Goal: Task Accomplishment & Management: Use online tool/utility

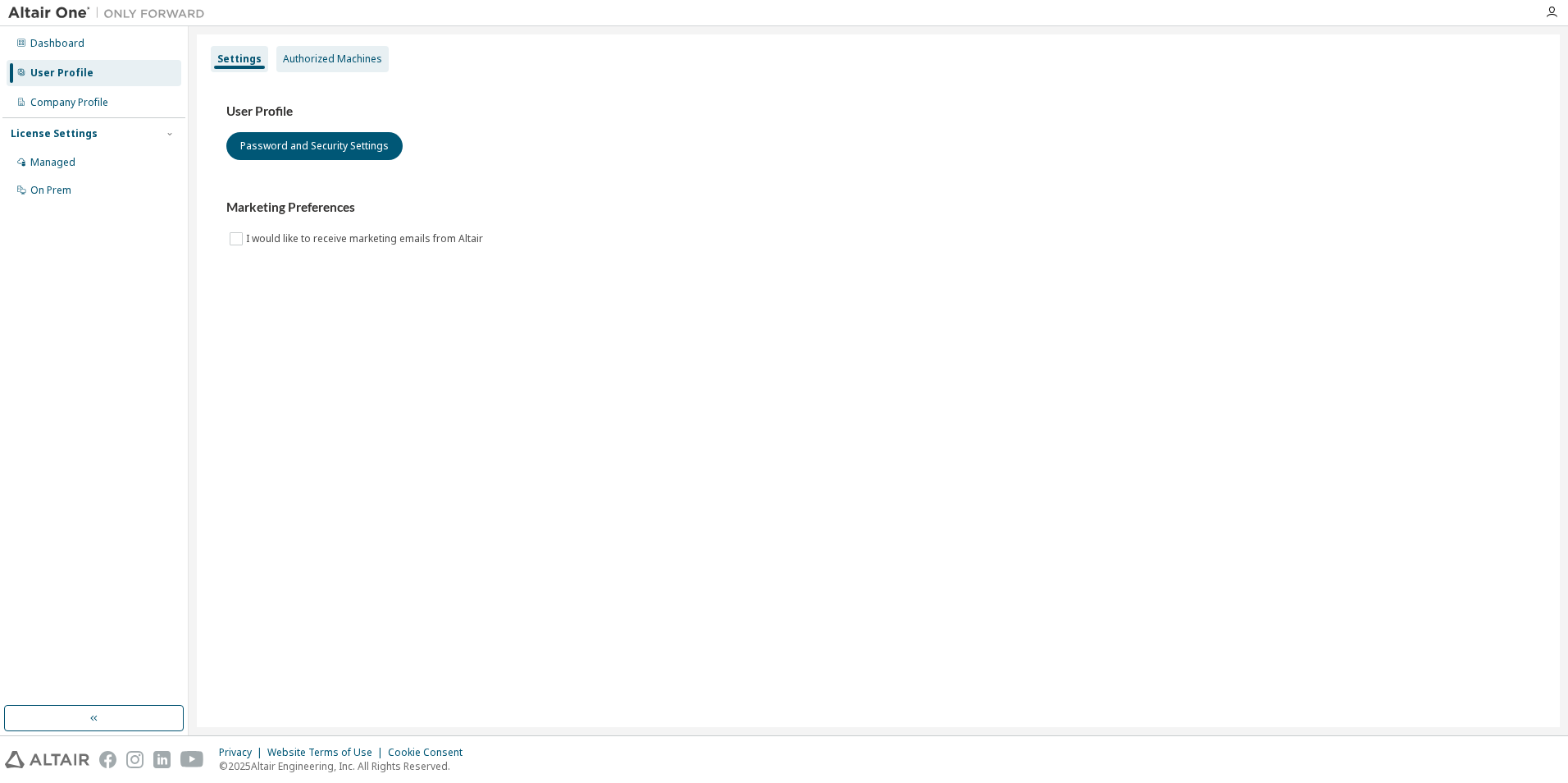
click at [318, 58] on div "Authorized Machines" at bounding box center [332, 58] width 99 height 13
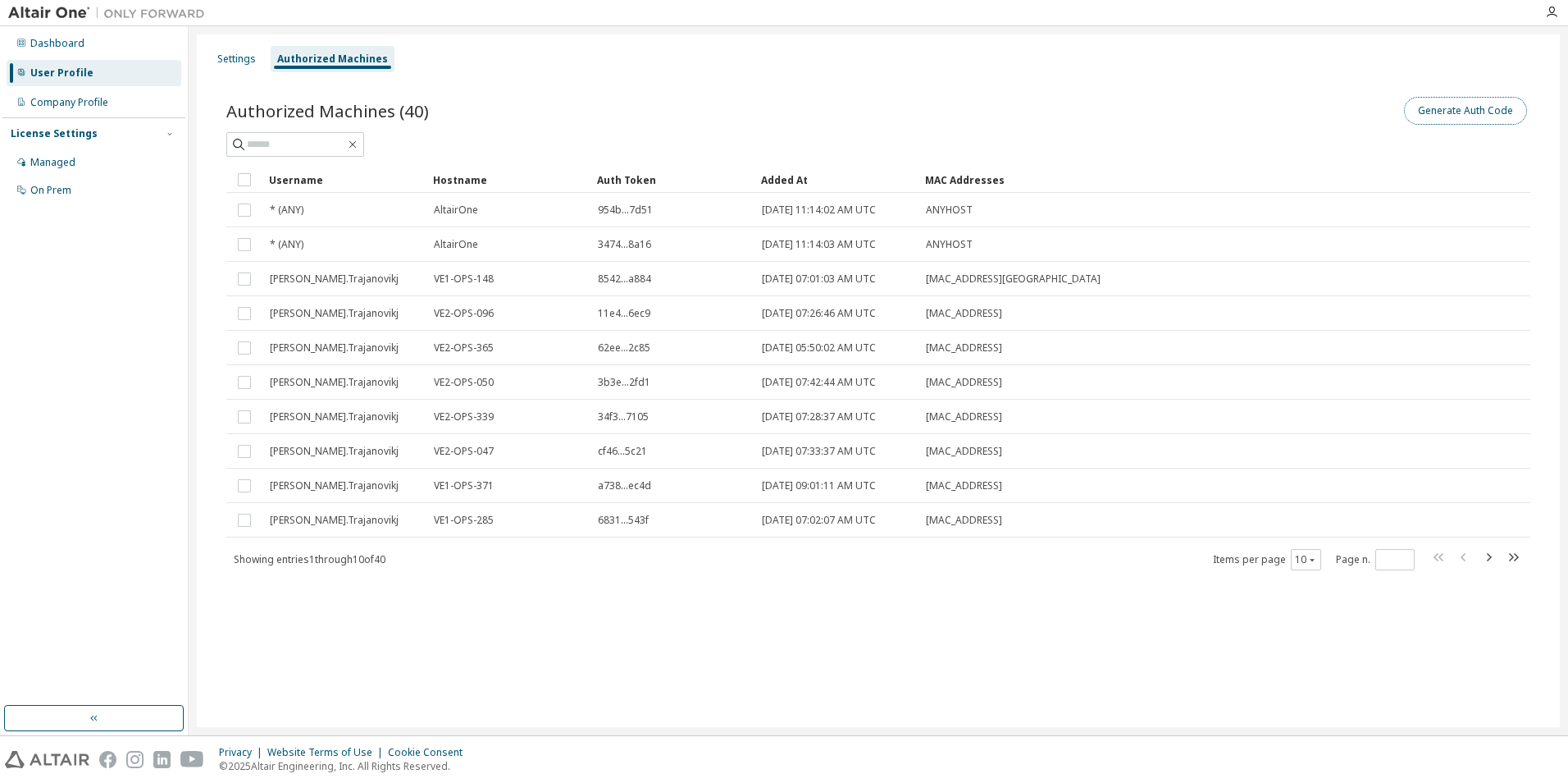
click at [1455, 109] on button "Generate Auth Code" at bounding box center [1465, 111] width 123 height 28
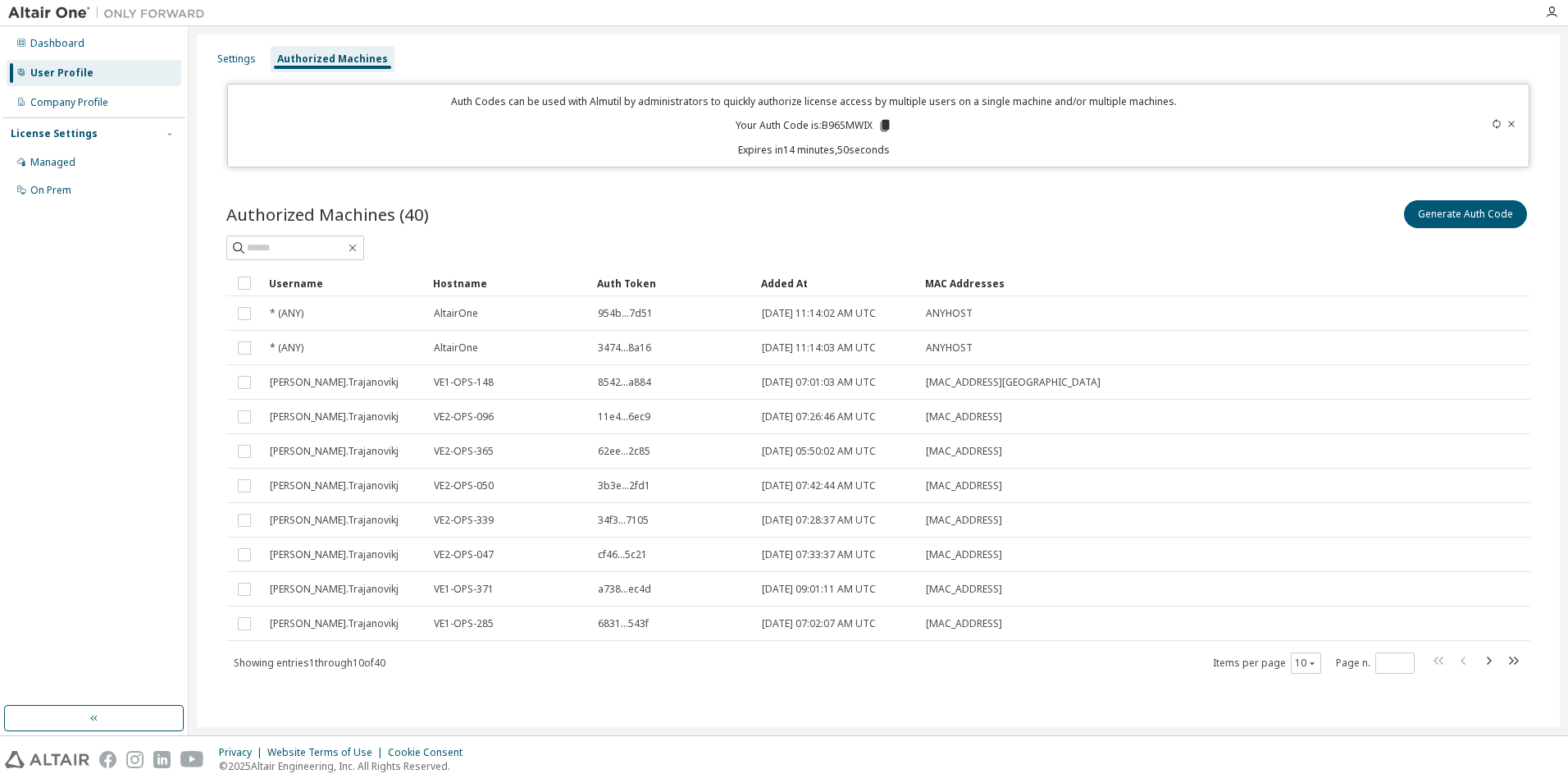
click at [841, 127] on p "Your Auth Code is: B96SMWIX" at bounding box center [814, 125] width 157 height 15
copy p "B96SMWIX"
